Goal: Obtain resource: Obtain resource

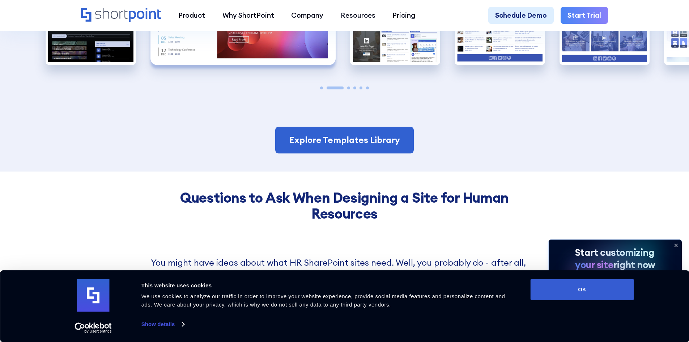
scroll to position [905, 0]
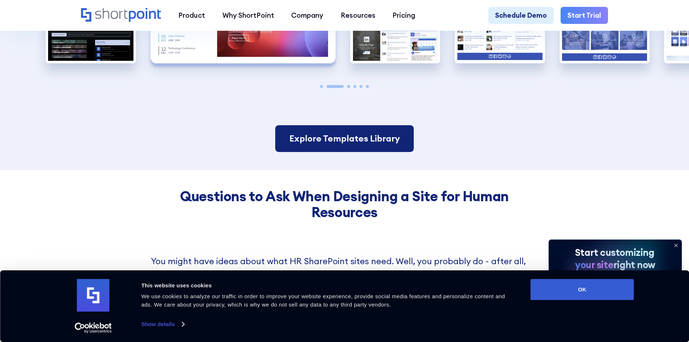
click at [305, 143] on link "Explore Templates Library" at bounding box center [344, 138] width 138 height 27
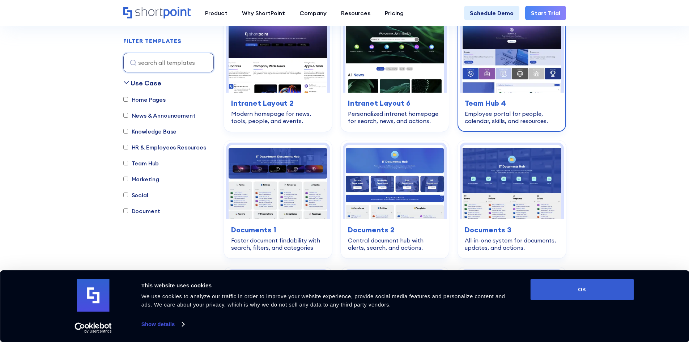
scroll to position [253, 0]
